Goal: Transaction & Acquisition: Purchase product/service

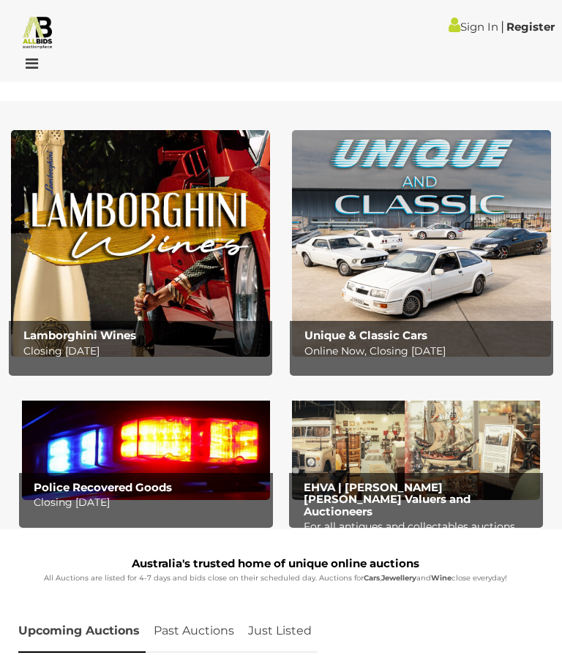
click at [40, 61] on div at bounding box center [50, 65] width 92 height 18
click at [31, 65] on icon at bounding box center [28, 63] width 20 height 15
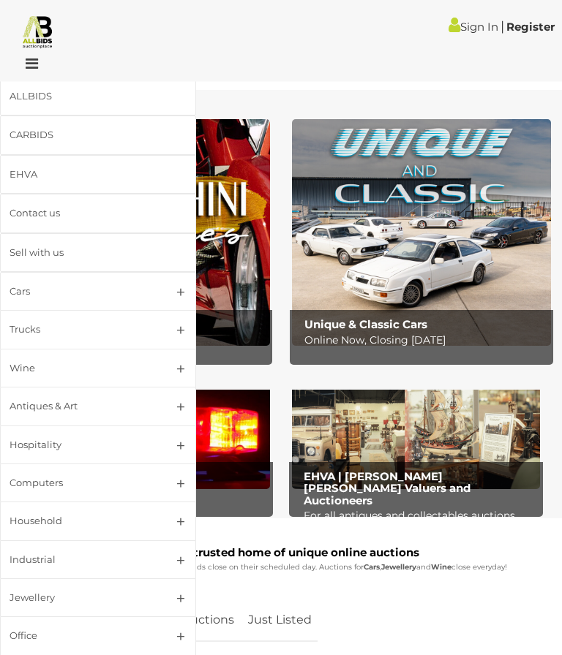
scroll to position [10, 0]
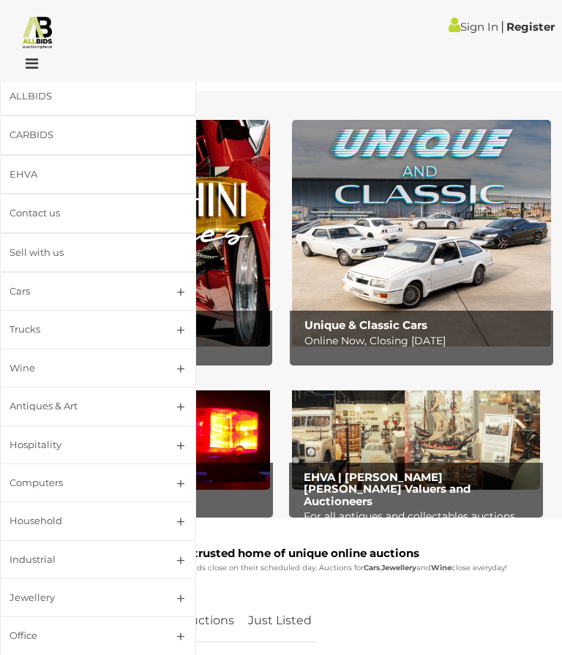
click at [501, 595] on div "Upcoming Auctions Past Auctions Just Listed" at bounding box center [270, 621] width 518 height 58
click at [67, 69] on div at bounding box center [50, 65] width 92 height 18
click at [30, 68] on icon at bounding box center [28, 63] width 20 height 15
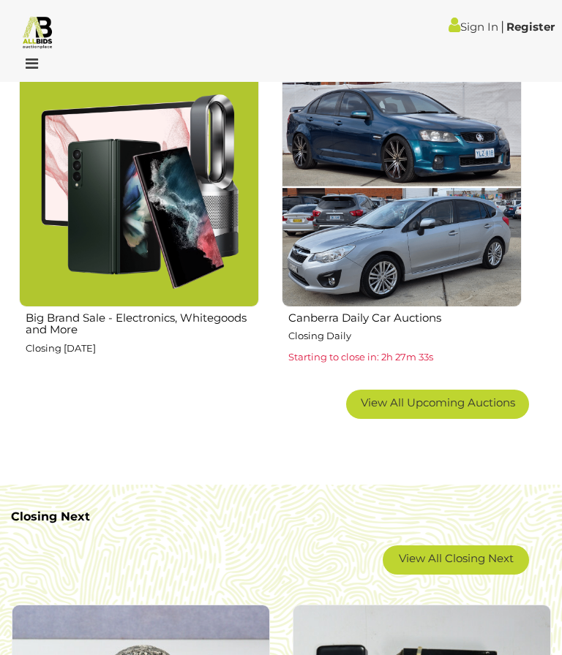
scroll to position [1581, 0]
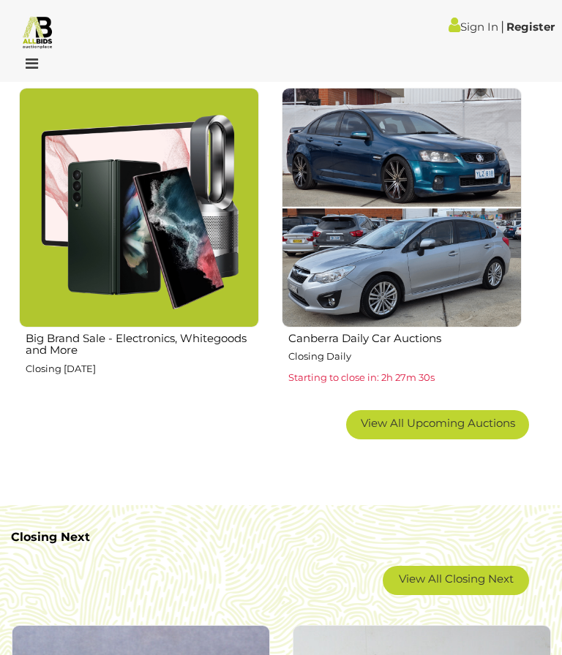
click at [169, 338] on h2 "Big Brand Sale - Electronics, Whitegoods and More" at bounding box center [142, 343] width 233 height 28
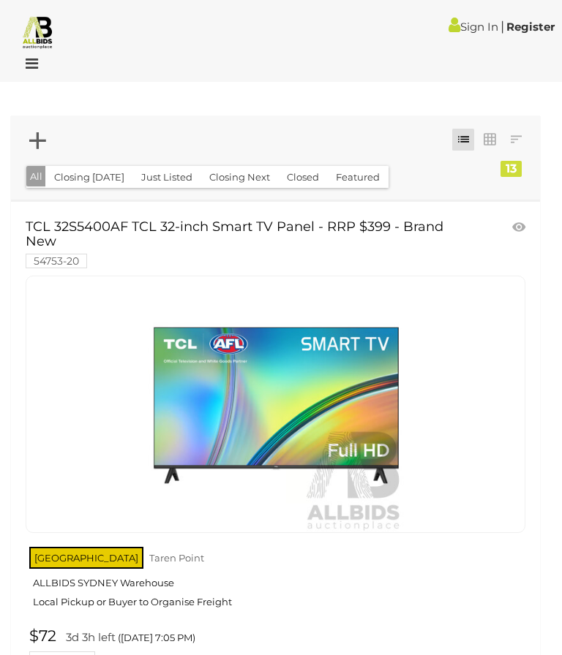
click at [531, 24] on link "Register" at bounding box center [530, 27] width 48 height 14
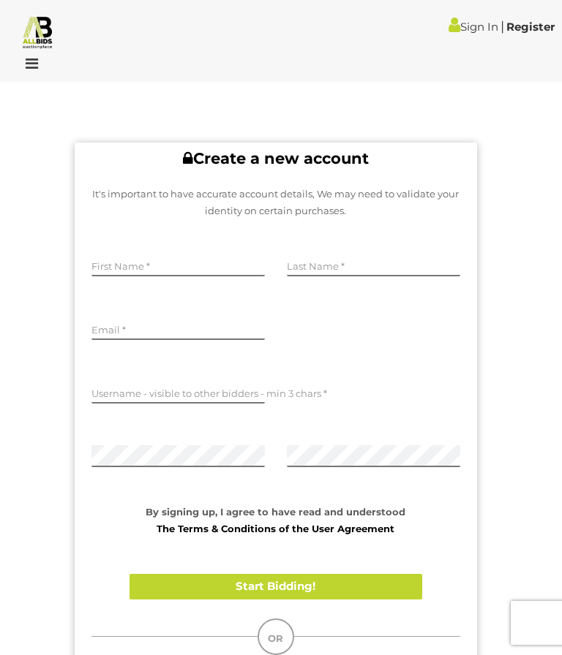
click at [34, 64] on icon at bounding box center [28, 63] width 20 height 15
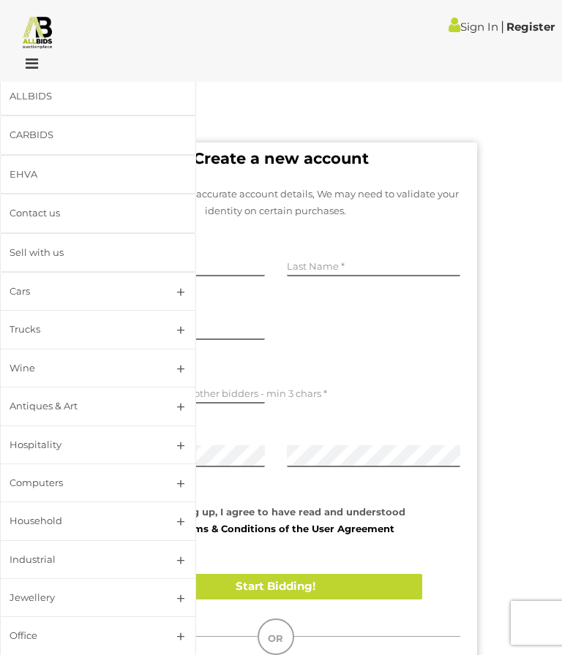
click at [119, 94] on div "ALLBIDS" at bounding box center [81, 96] width 142 height 17
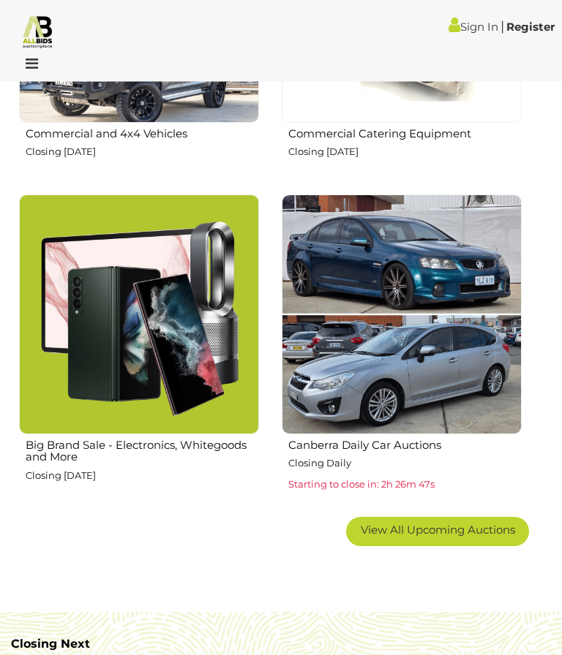
scroll to position [1471, 0]
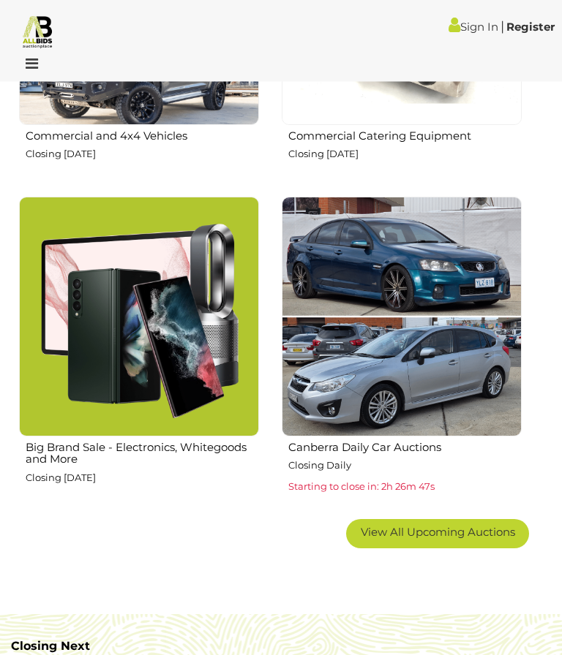
click at [166, 358] on img at bounding box center [139, 317] width 240 height 240
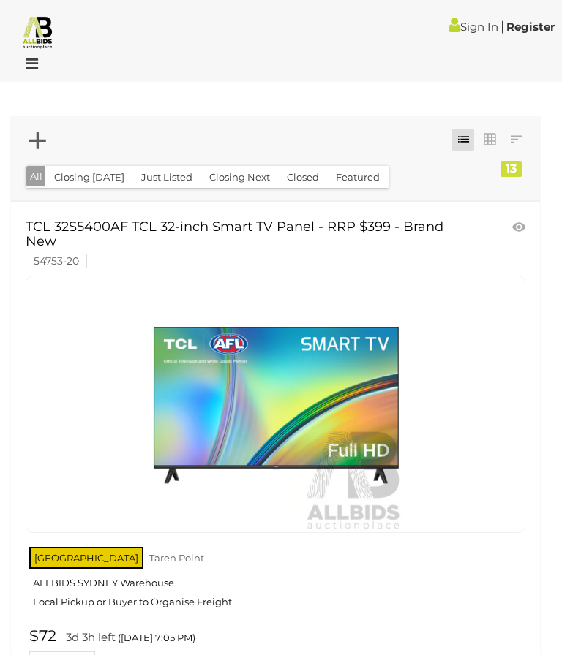
click at [524, 134] on link at bounding box center [516, 140] width 22 height 22
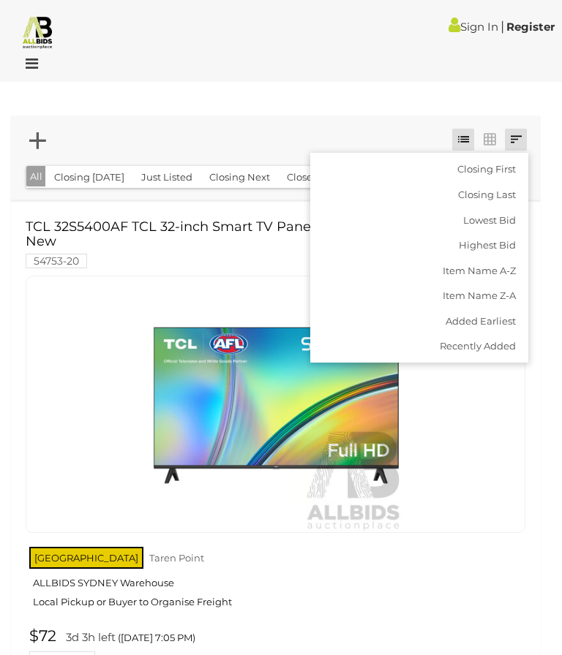
click at [493, 456] on div at bounding box center [281, 327] width 562 height 655
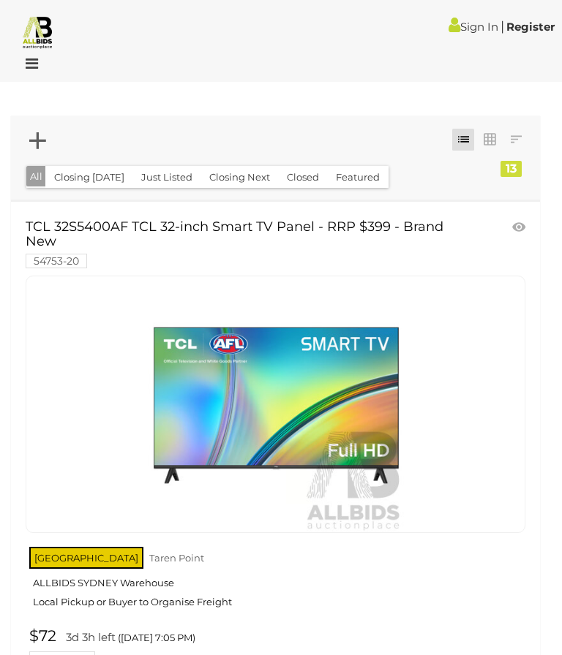
click at [489, 134] on link at bounding box center [489, 140] width 22 height 22
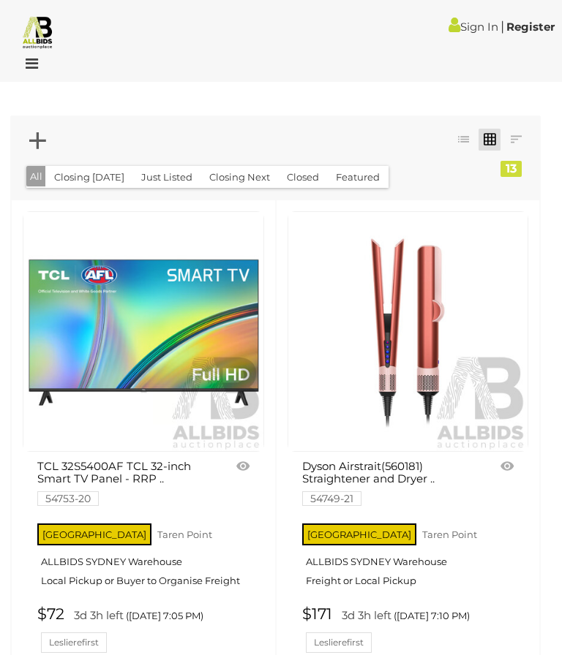
click at [165, 175] on button "Just Listed" at bounding box center [166, 177] width 69 height 23
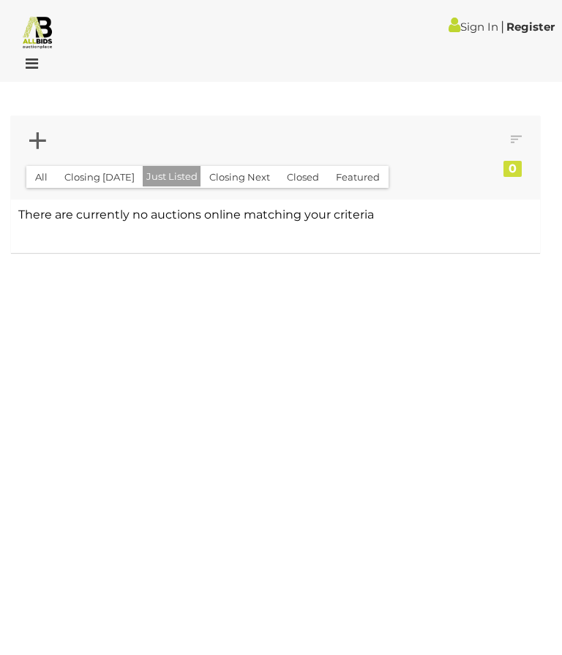
click at [97, 167] on button "Closing [DATE]" at bounding box center [100, 177] width 88 height 23
click at [244, 176] on button "Closing Next" at bounding box center [239, 177] width 78 height 23
click at [38, 170] on button "All" at bounding box center [41, 177] width 30 height 23
